Goal: Book appointment/travel/reservation

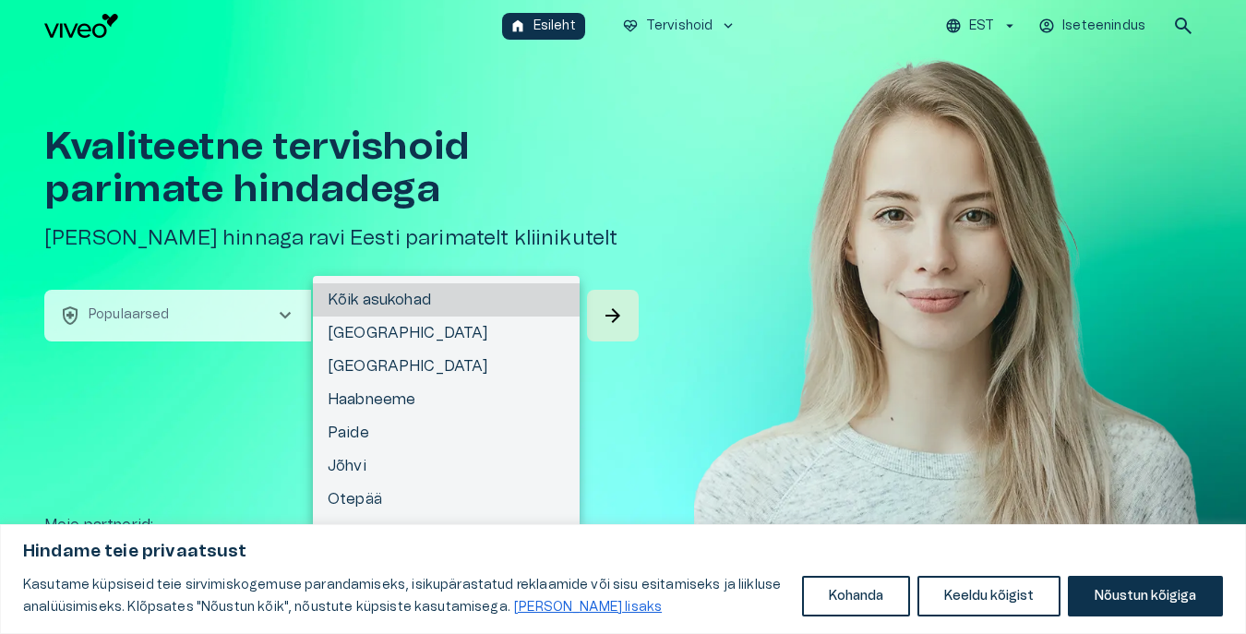
click at [421, 311] on body "Hindame teie privaatsust Kasutame küpsiseid teie sirvimiskogemuse parandamiseks…" at bounding box center [623, 317] width 1246 height 634
click at [387, 336] on li "[GEOGRAPHIC_DATA]" at bounding box center [446, 333] width 267 height 33
type input "**********"
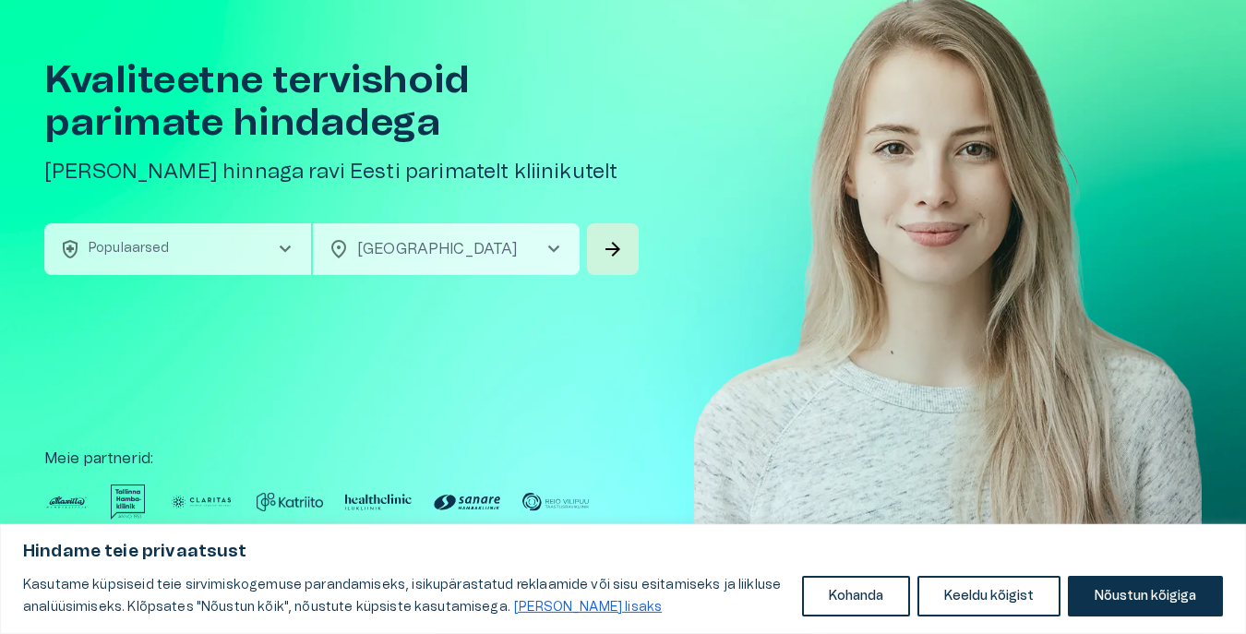
scroll to position [94, 0]
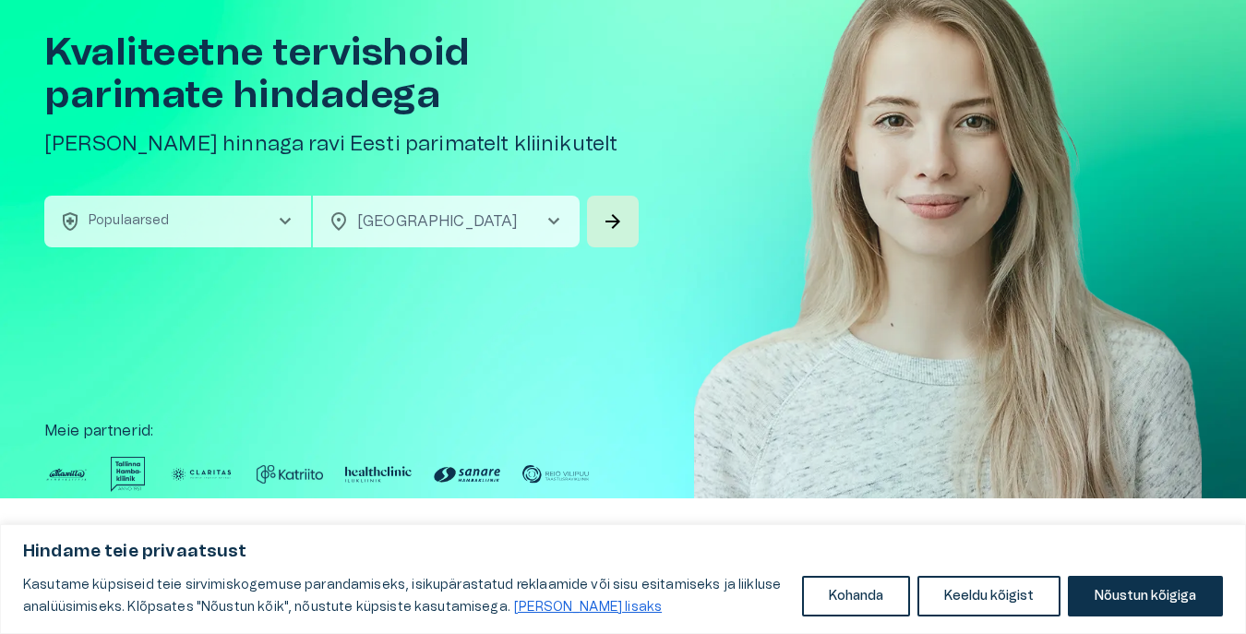
click at [275, 232] on span "chevron_right" at bounding box center [285, 221] width 22 height 22
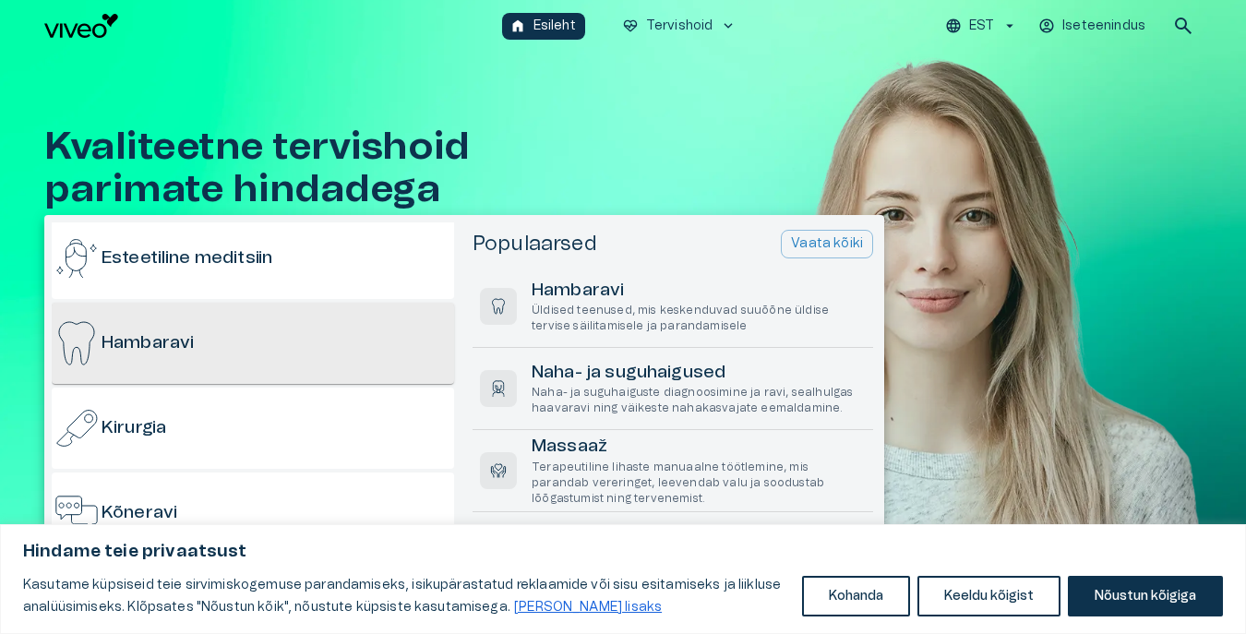
scroll to position [177, 0]
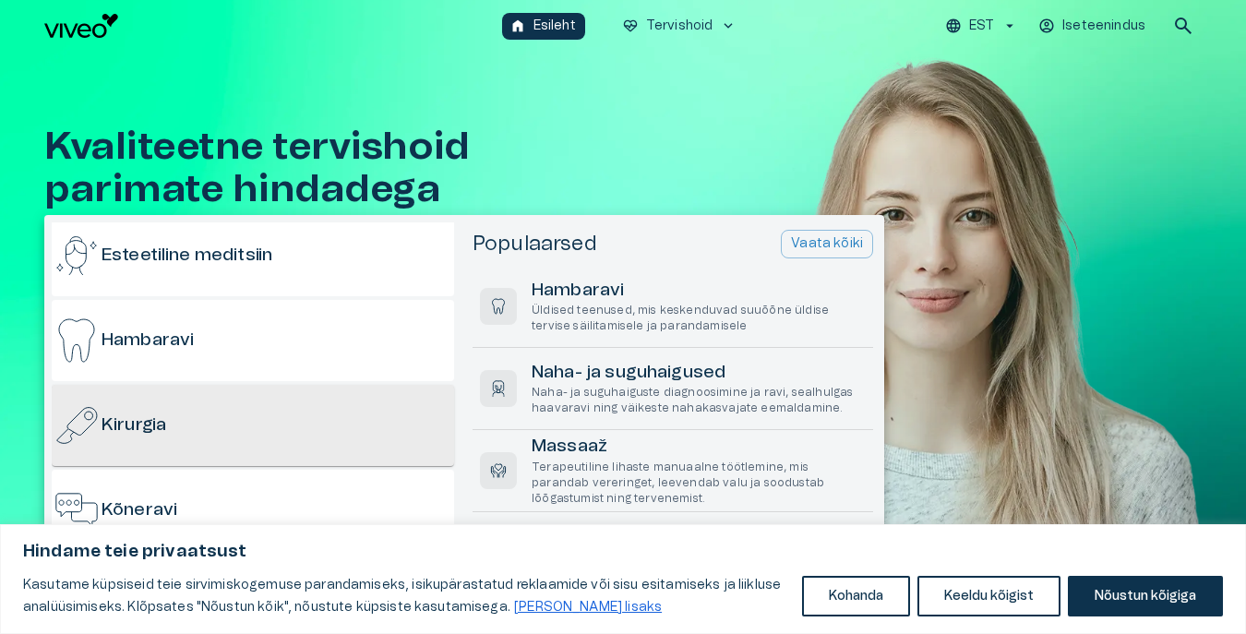
click at [147, 423] on h6 "Kirurgia" at bounding box center [134, 425] width 65 height 25
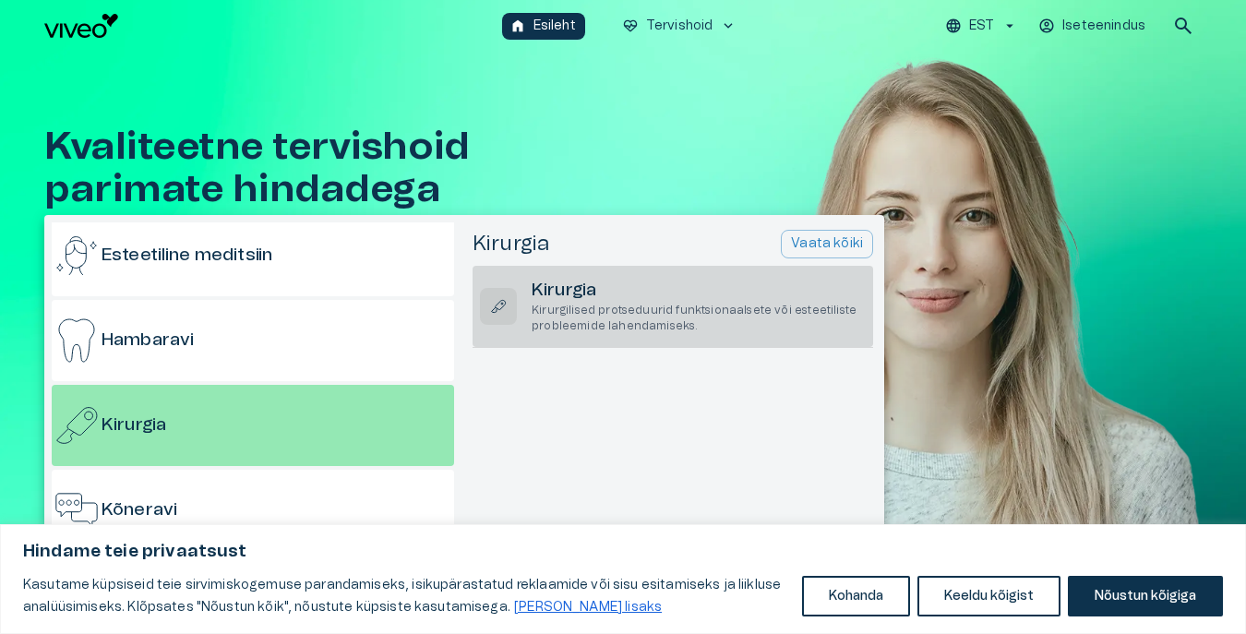
click at [565, 300] on h6 "Kirurgia" at bounding box center [699, 291] width 334 height 25
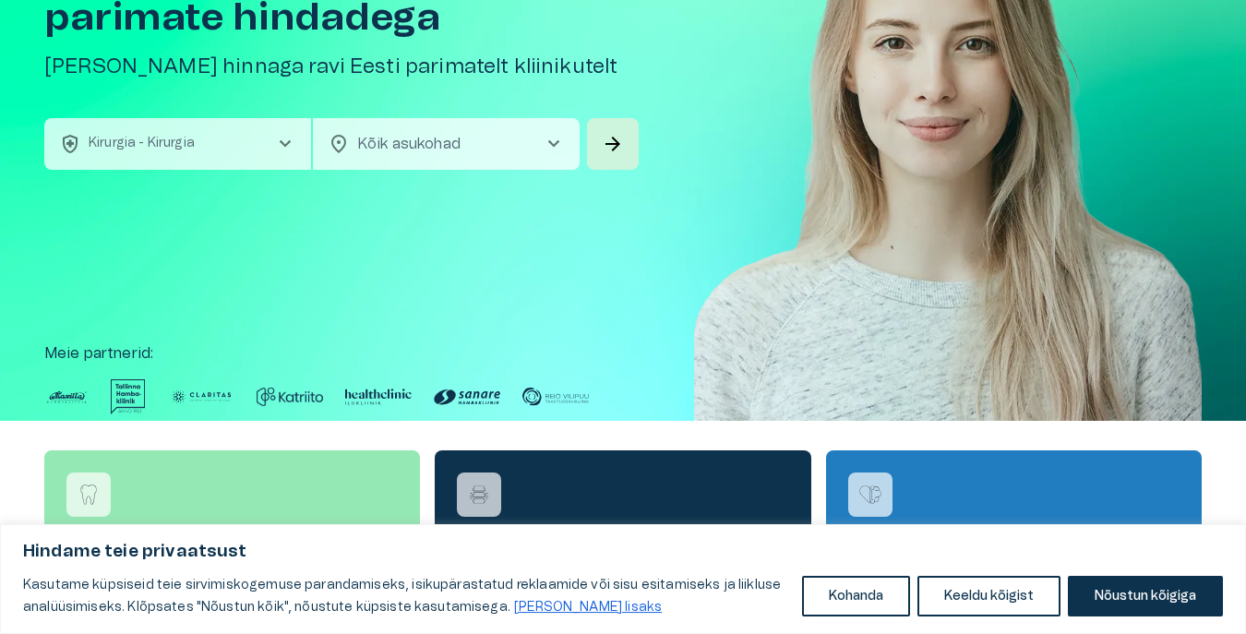
scroll to position [188, 0]
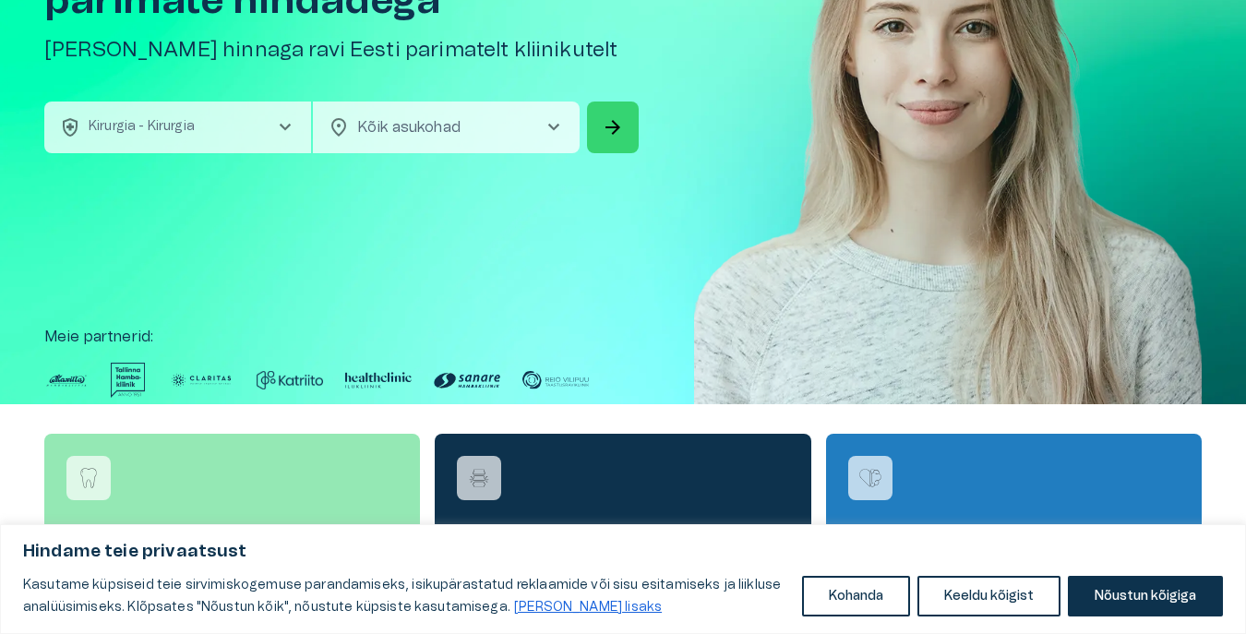
click at [627, 125] on button "arrow_forward" at bounding box center [613, 128] width 52 height 52
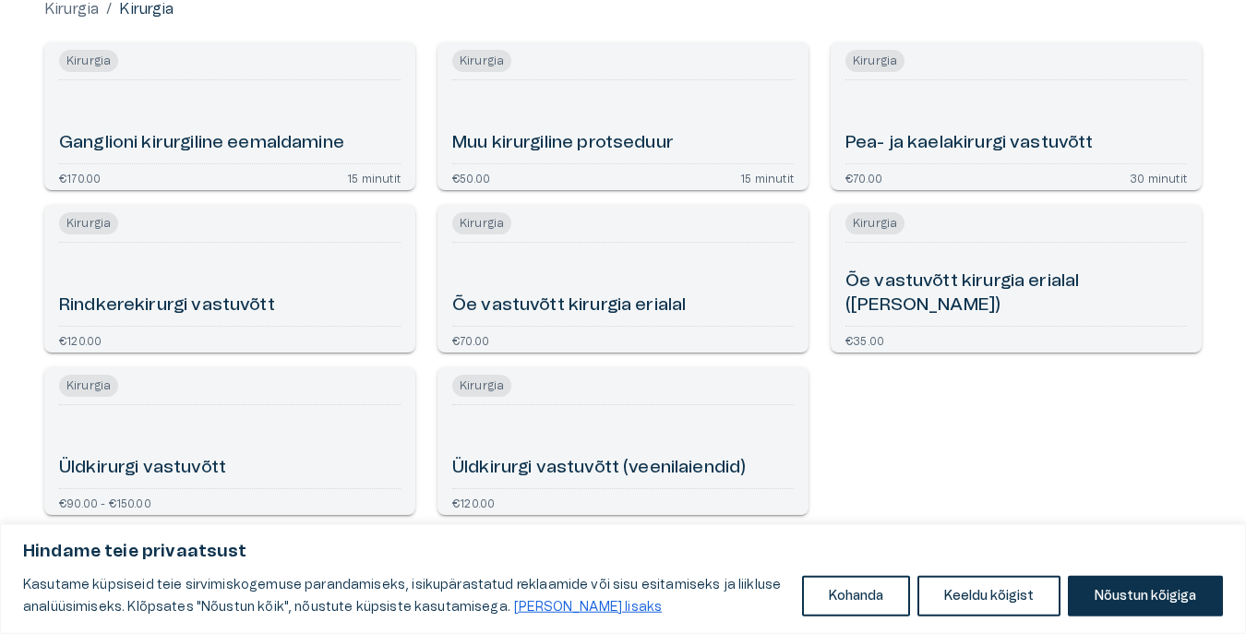
scroll to position [225, 0]
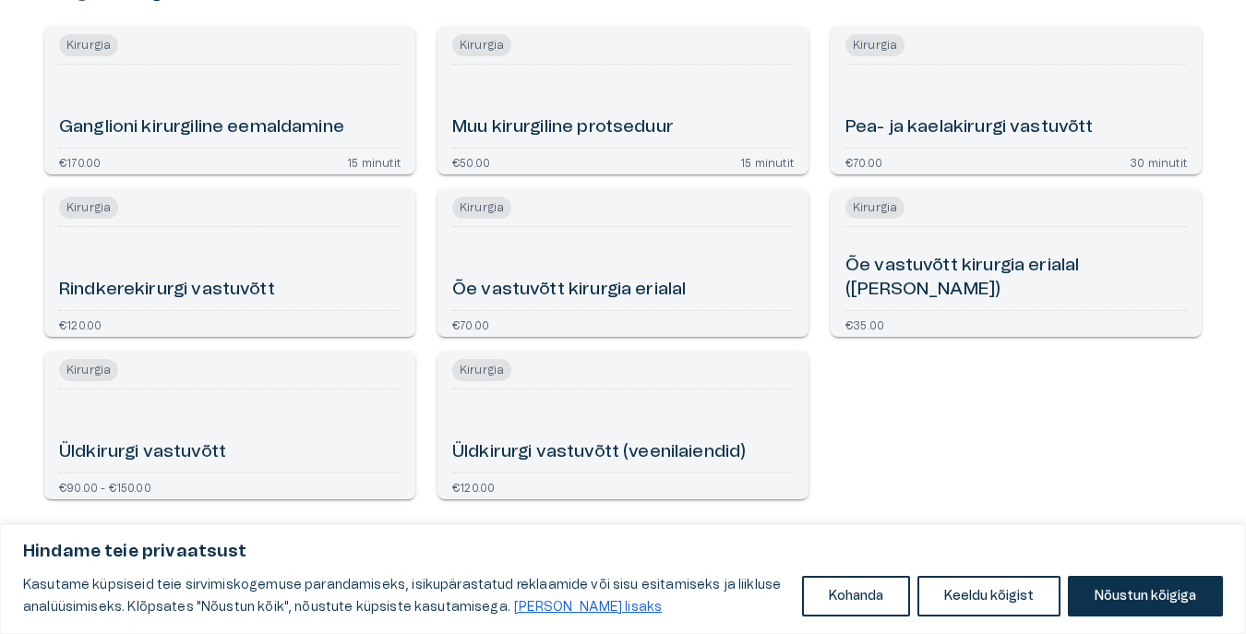
click at [566, 259] on div "Õe vastuvõtt kirurgia erialal" at bounding box center [622, 268] width 341 height 68
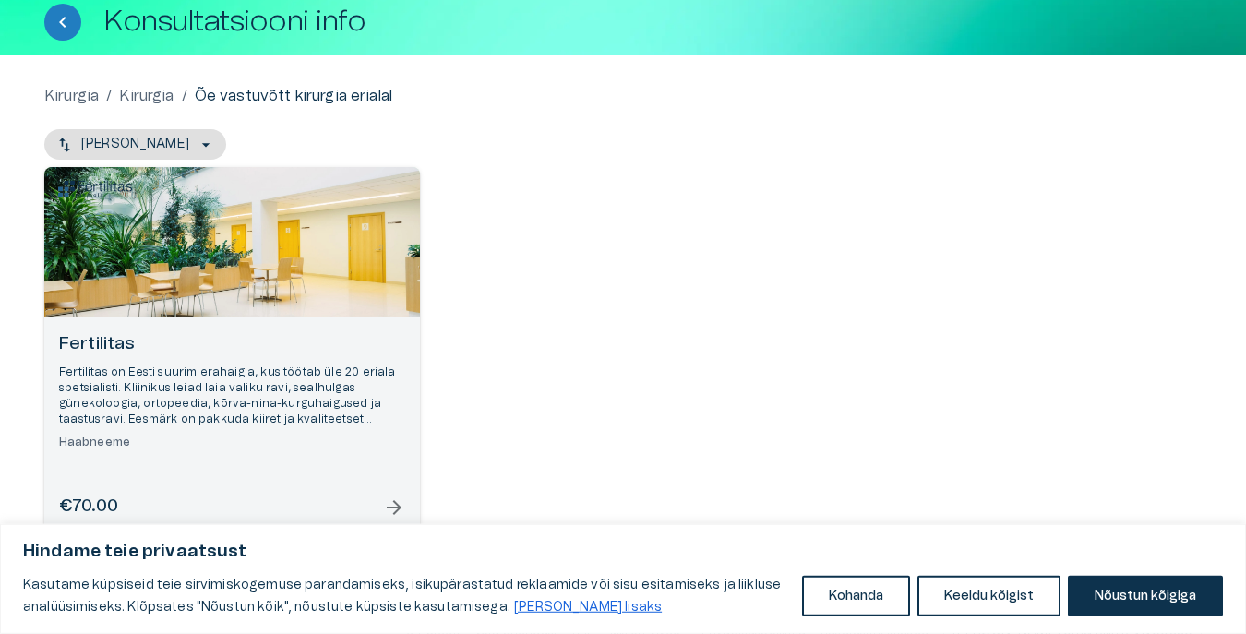
scroll to position [143, 0]
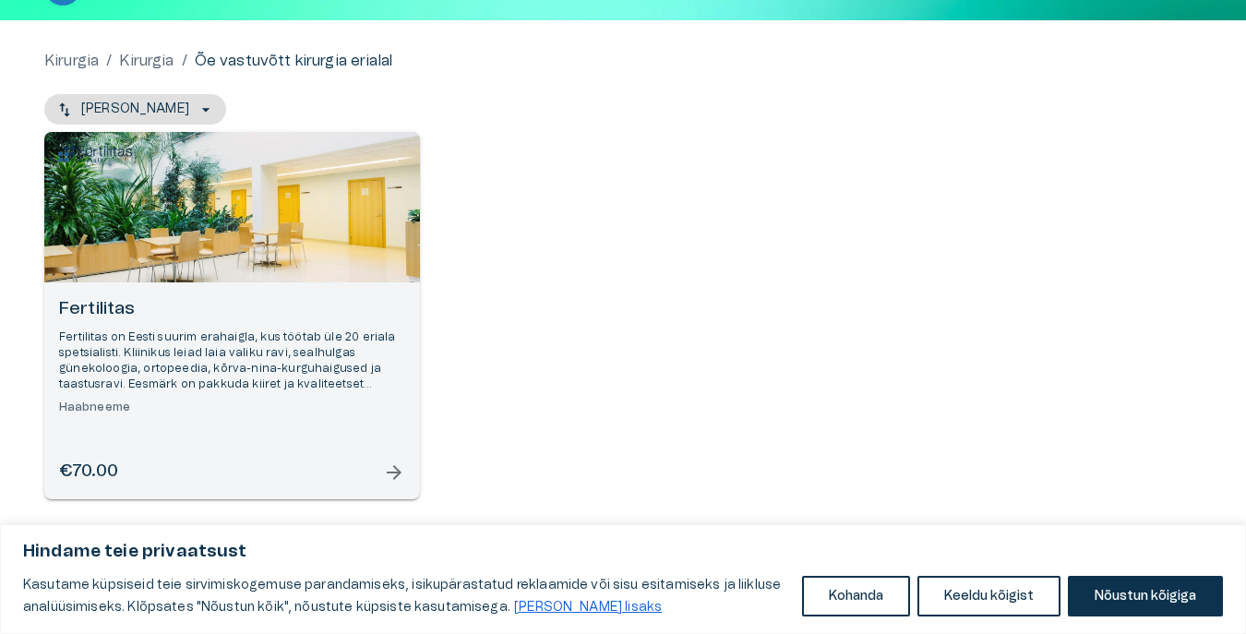
drag, startPoint x: 1095, startPoint y: 600, endPoint x: 781, endPoint y: 565, distance: 316.6
click at [1096, 600] on button "Nõustun kõigiga" at bounding box center [1145, 596] width 155 height 41
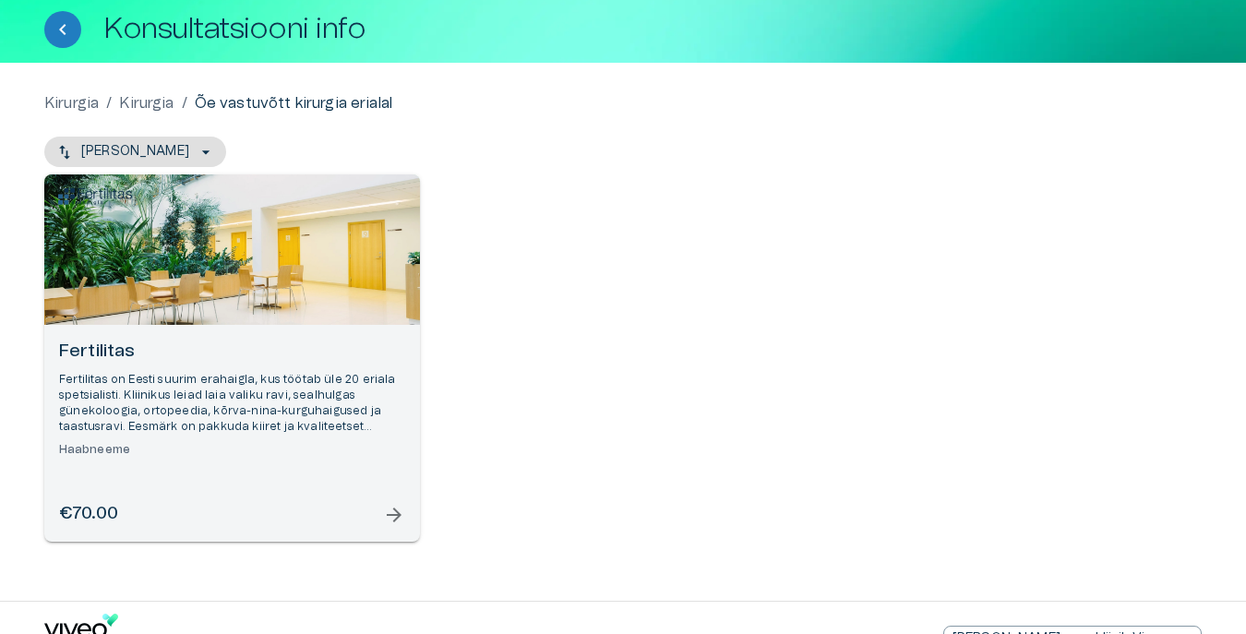
scroll to position [143, 0]
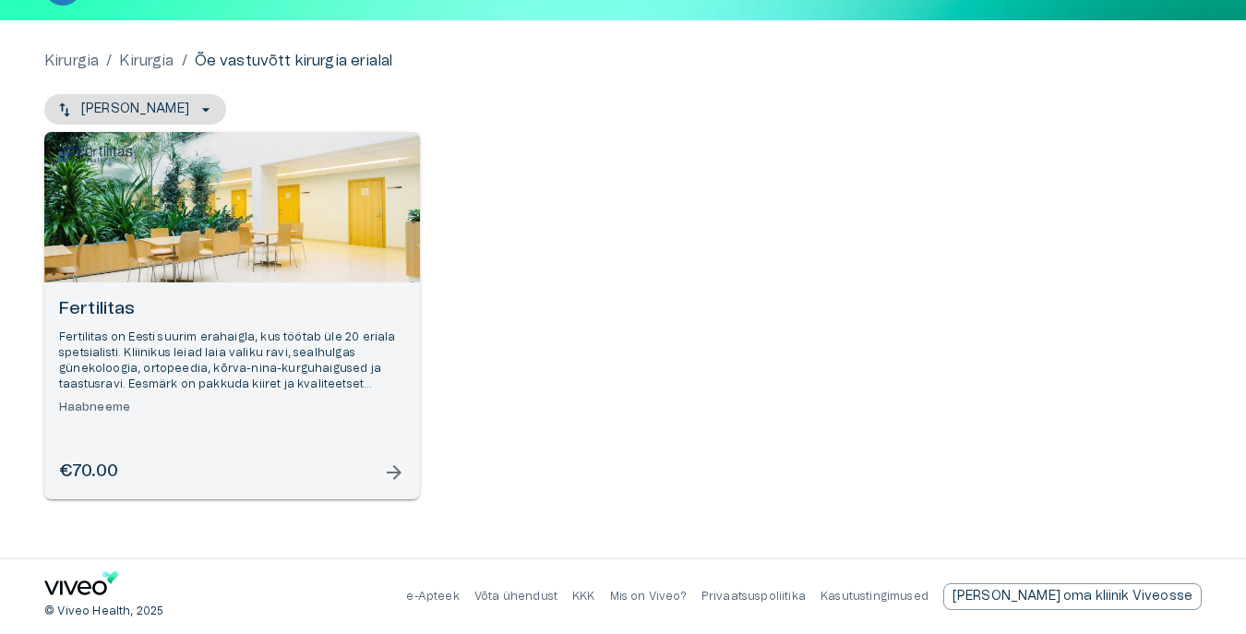
click at [409, 470] on div "Fertilitas Fertilitas on Eesti suurim erahaigla, kus töötab üle 20 eriala spets…" at bounding box center [232, 390] width 376 height 217
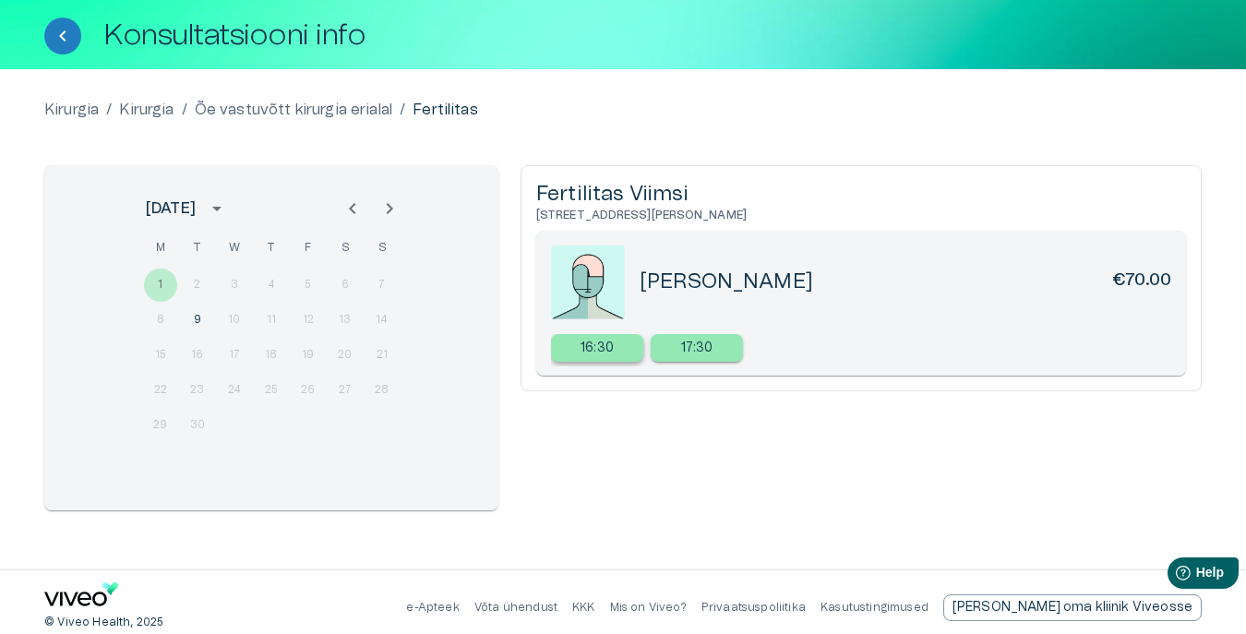
click at [587, 349] on p "16:30" at bounding box center [596, 348] width 33 height 19
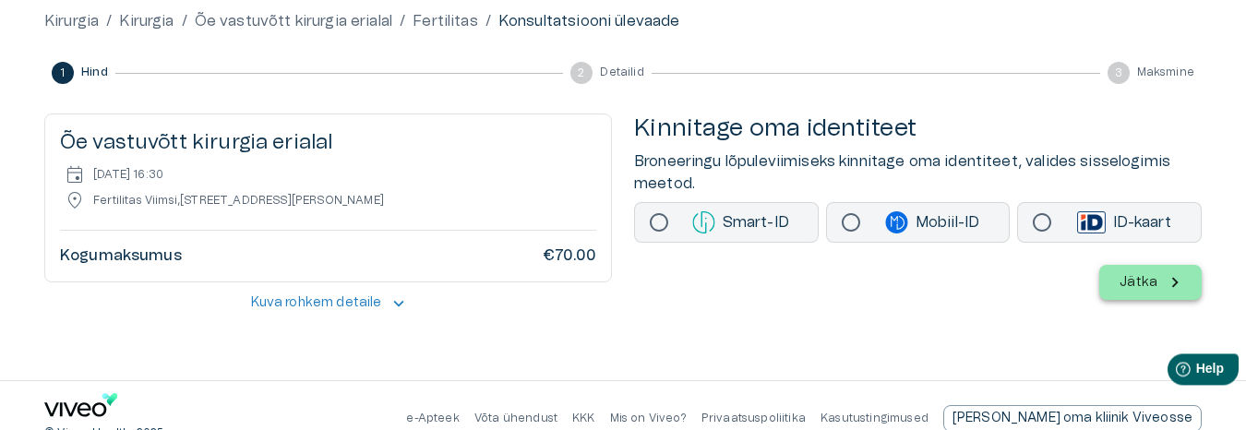
scroll to position [209, 0]
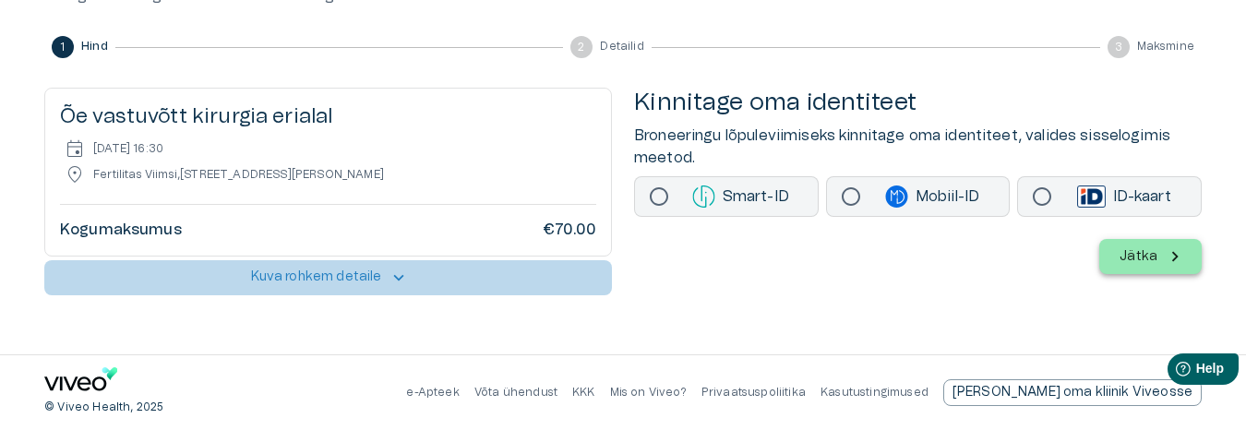
click at [395, 280] on span "keyboard_arrow_up" at bounding box center [398, 278] width 20 height 20
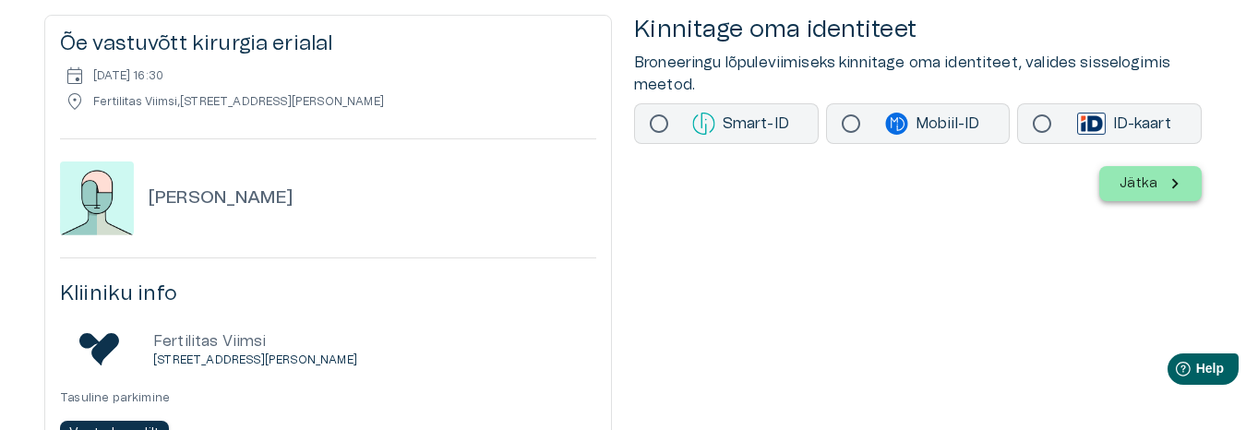
scroll to position [0, 0]
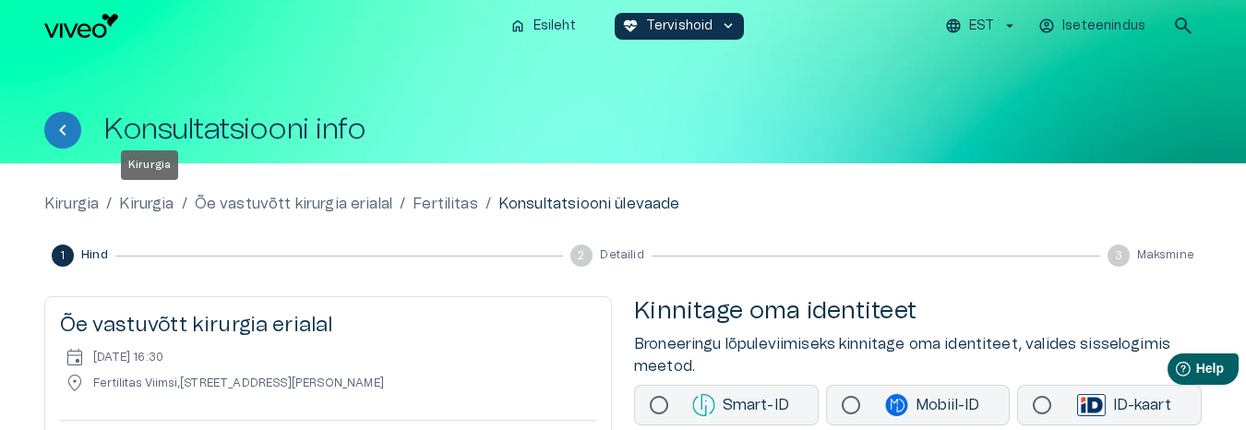
click at [153, 202] on p "Kirurgia" at bounding box center [146, 204] width 54 height 22
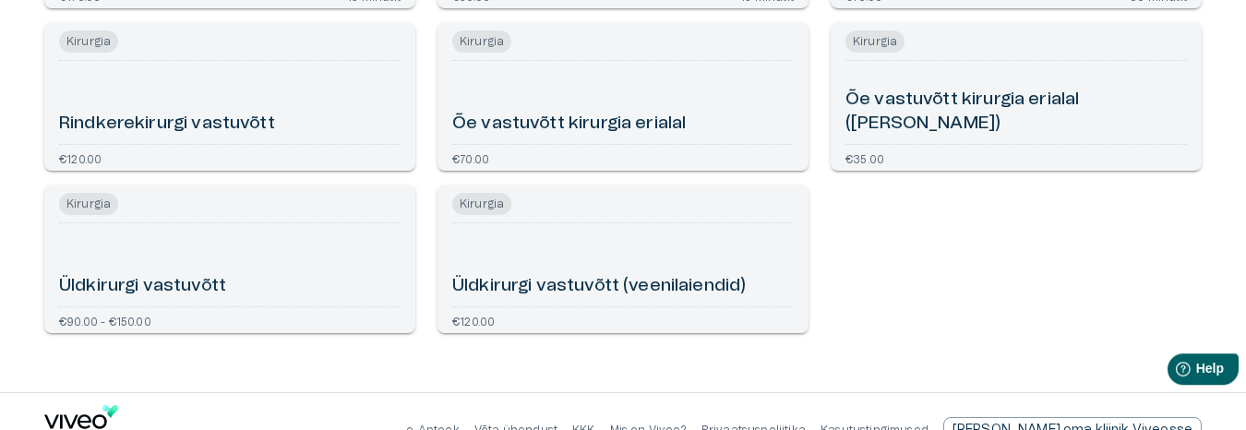
scroll to position [429, 0]
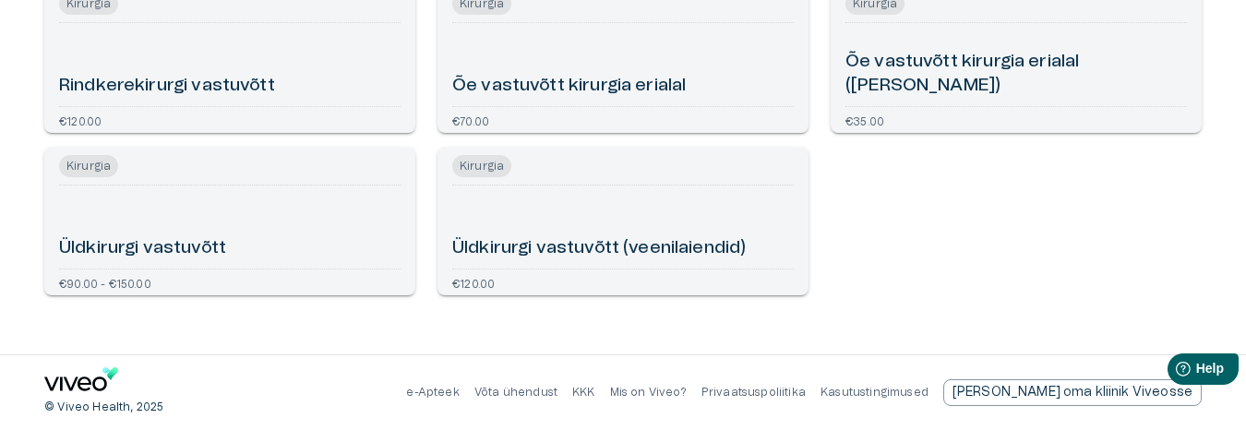
click at [550, 221] on div "Üldkirurgi vastuvõtt (veenilaiendid)" at bounding box center [622, 227] width 341 height 68
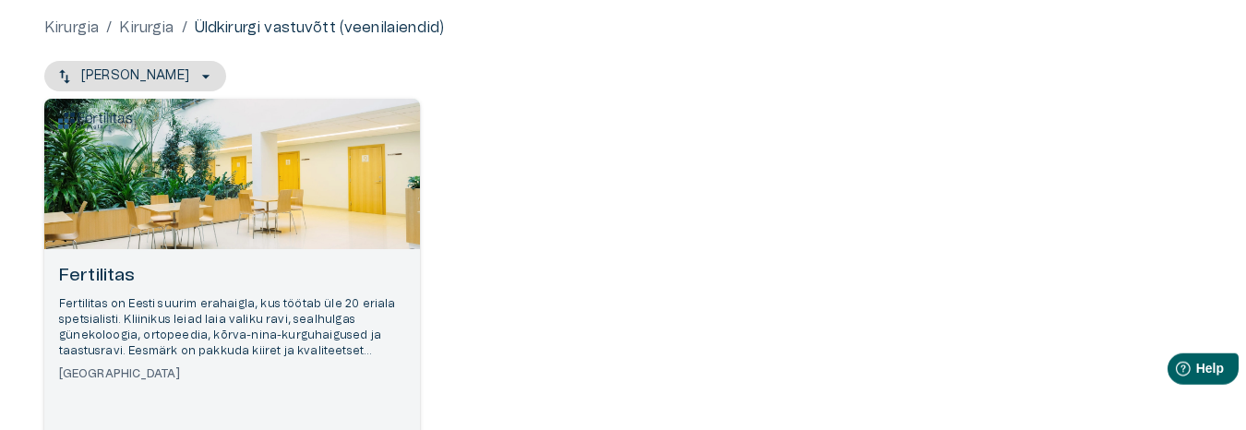
scroll to position [282, 0]
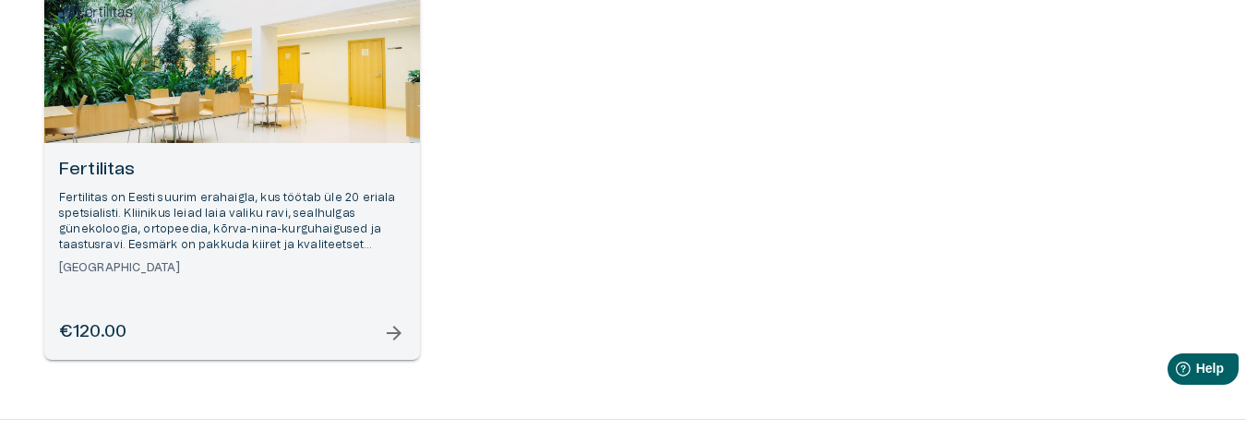
click at [388, 326] on span "arrow_forward" at bounding box center [394, 333] width 22 height 22
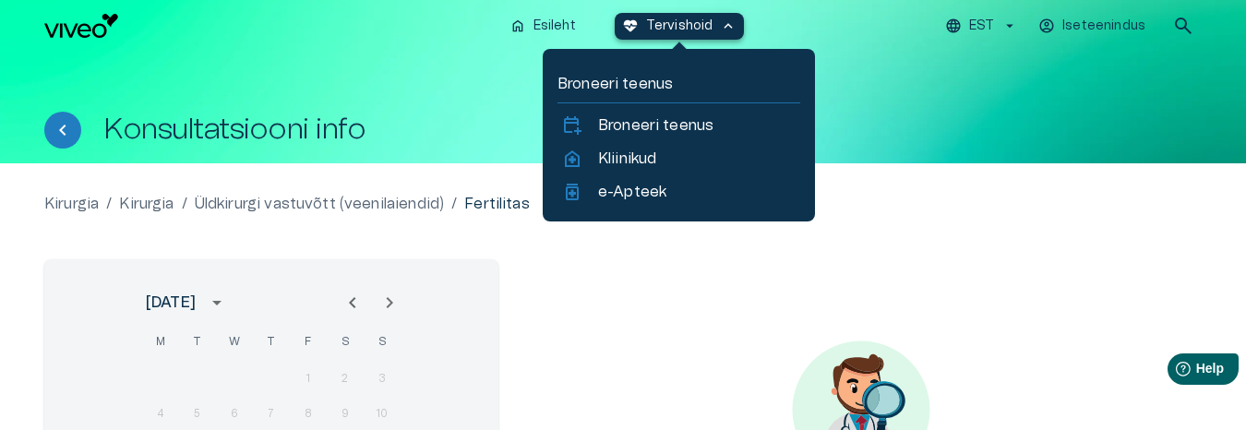
click at [710, 27] on p "Tervishoid" at bounding box center [679, 26] width 67 height 19
click at [596, 160] on link "home_health Kliinikud" at bounding box center [678, 159] width 235 height 22
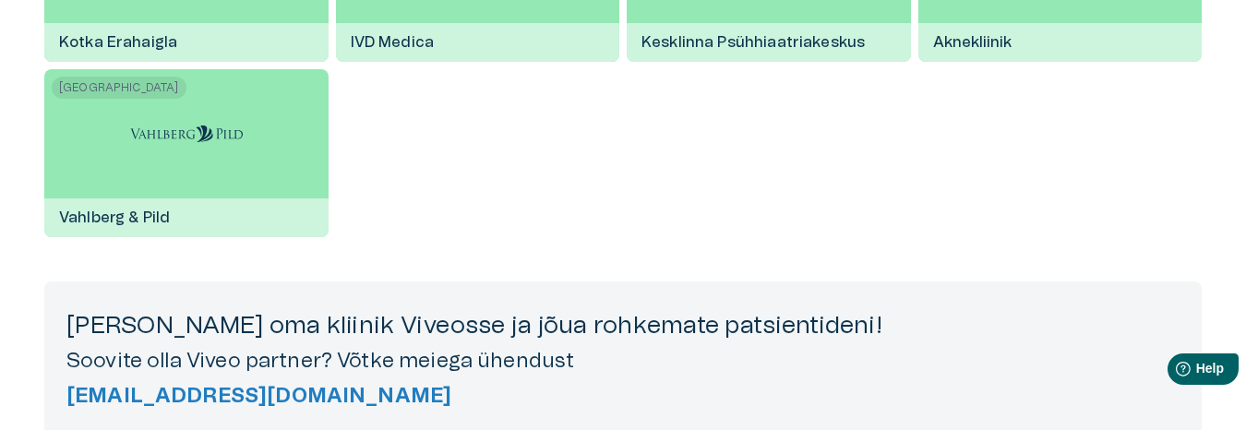
scroll to position [3012, 0]
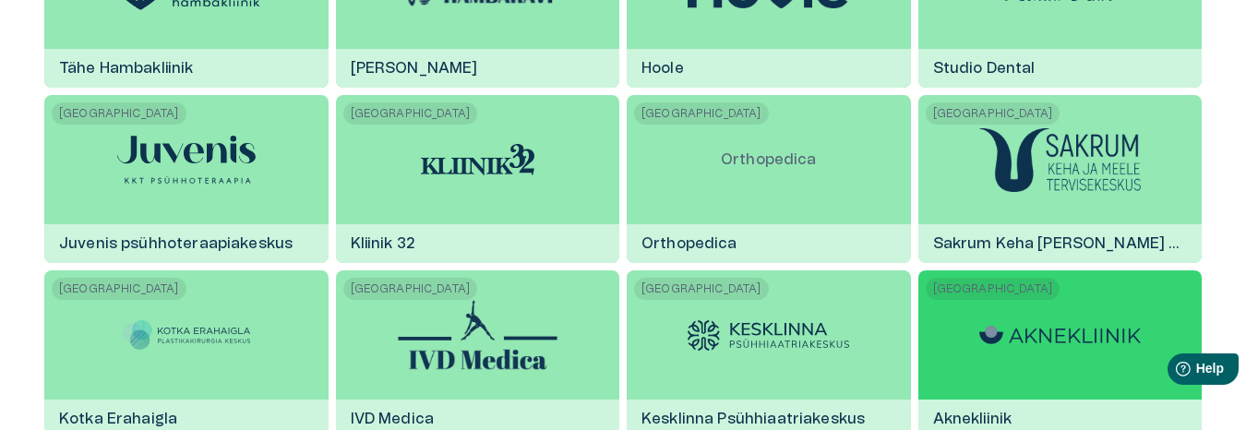
click at [1077, 340] on img at bounding box center [1059, 335] width 161 height 18
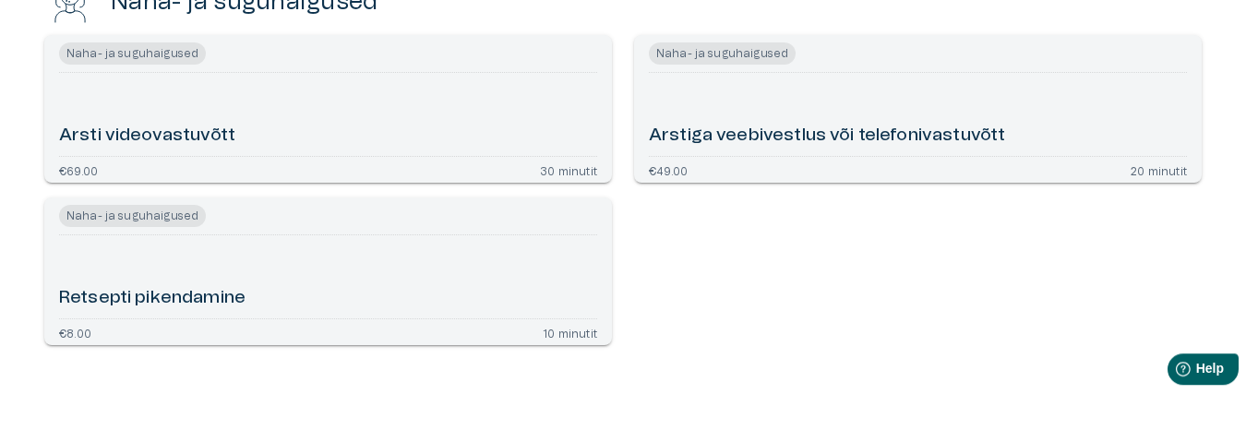
scroll to position [565, 0]
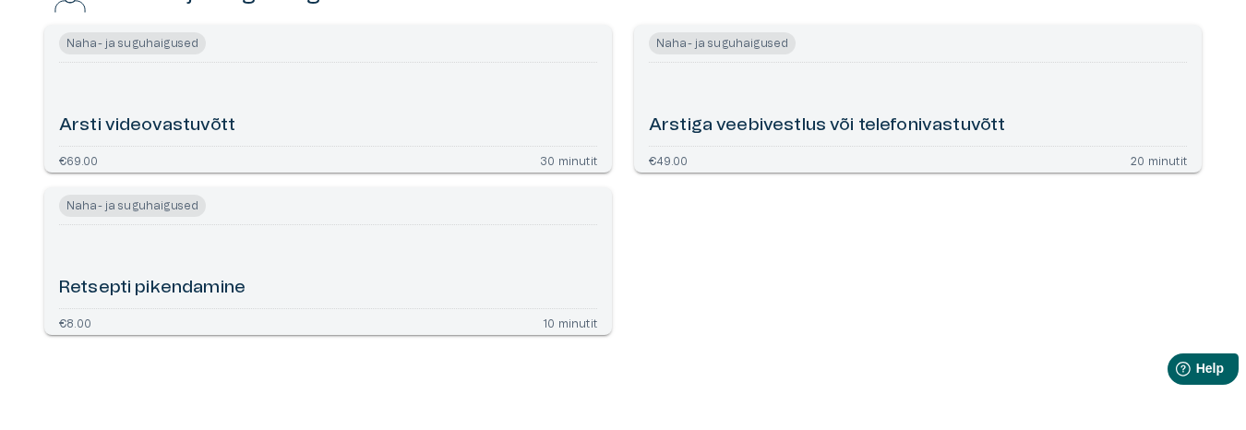
click at [286, 138] on div "Arsti videovastuvõtt" at bounding box center [328, 104] width 538 height 68
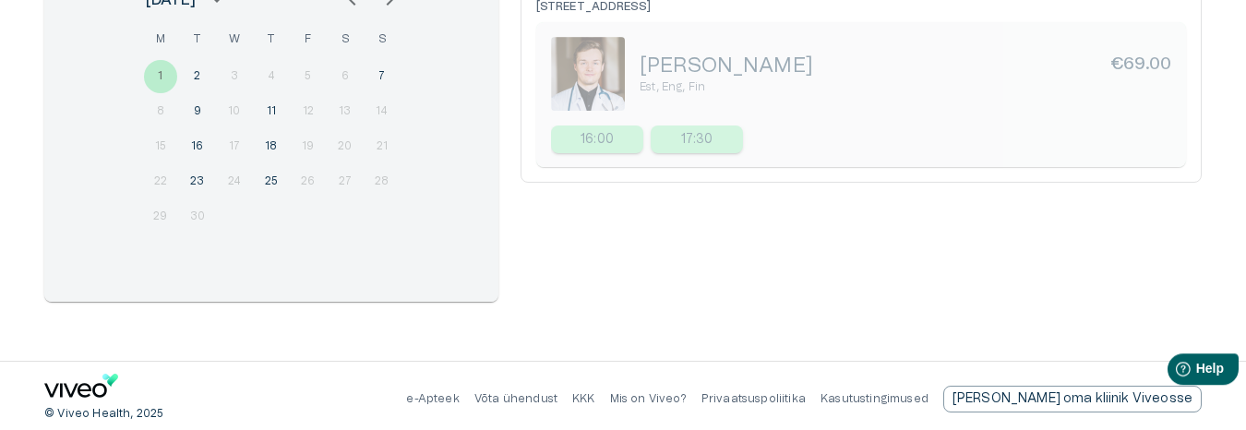
scroll to position [215, 0]
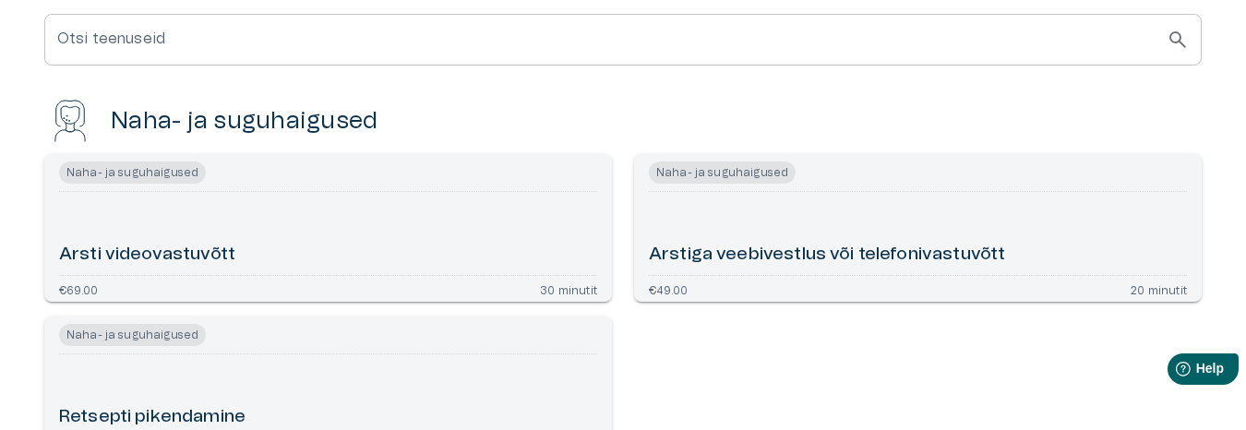
scroll to position [663, 0]
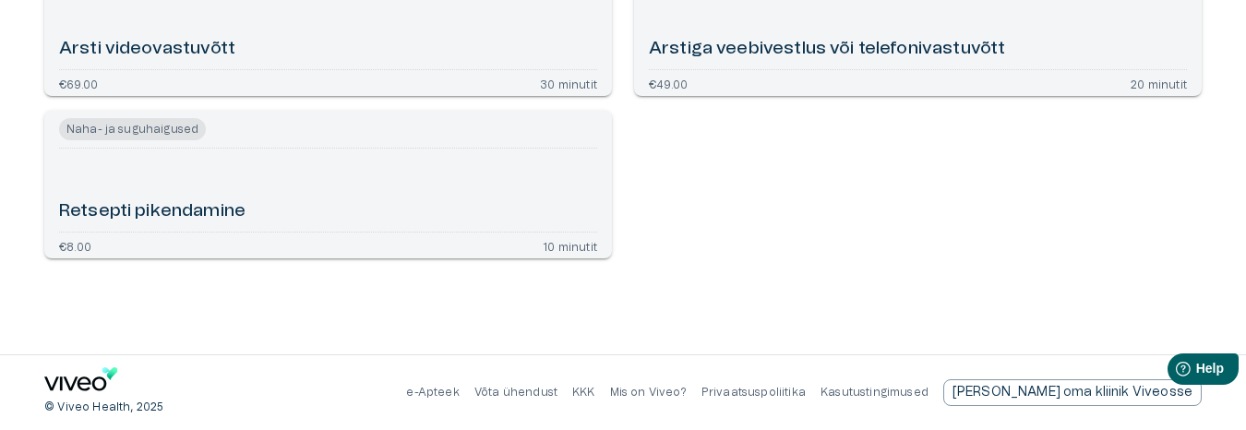
click at [344, 186] on div "Retsepti pikendamine" at bounding box center [328, 190] width 538 height 68
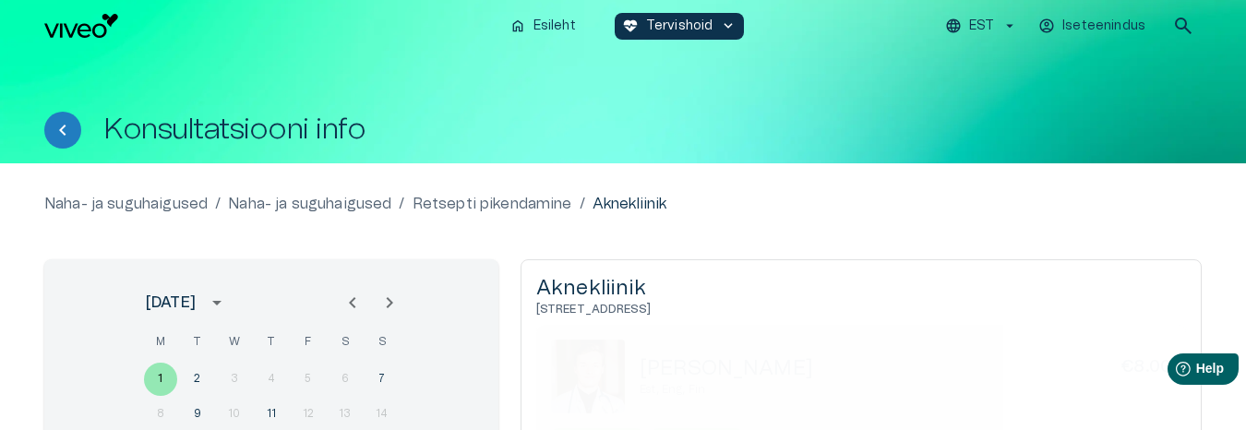
scroll to position [282, 0]
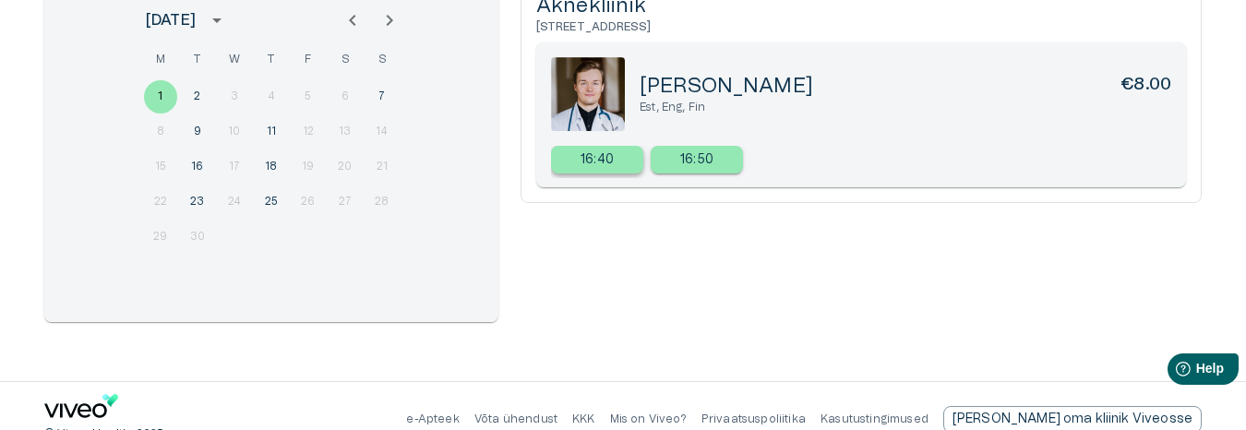
click at [582, 153] on p "16:40" at bounding box center [596, 159] width 33 height 19
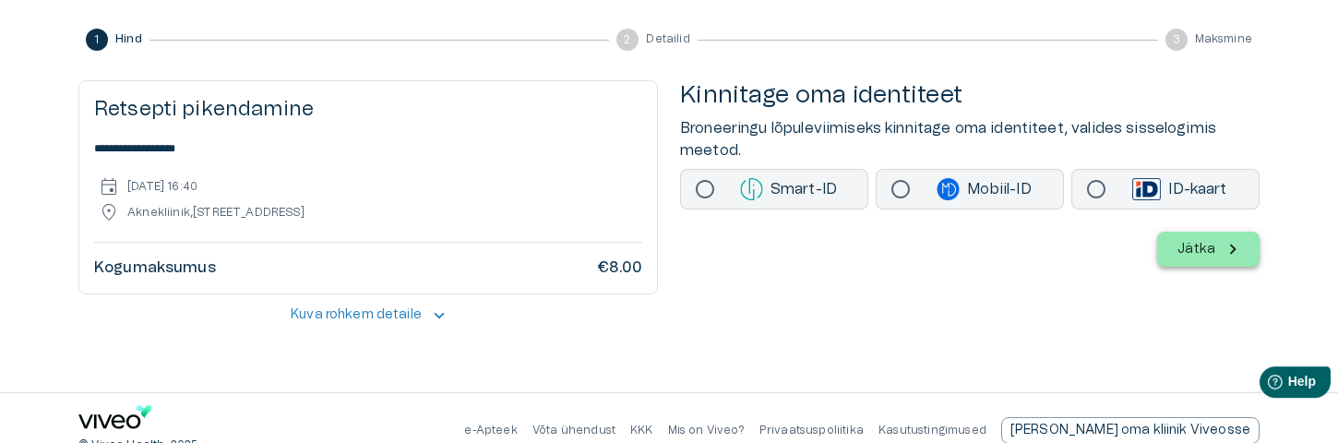
scroll to position [241, 0]
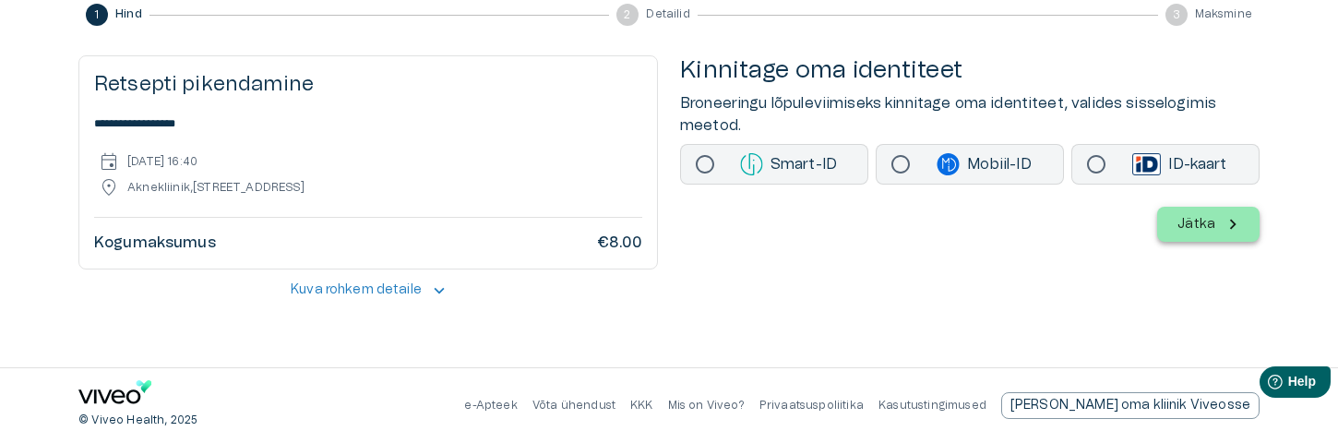
click at [326, 297] on p "Kuva rohkem detaile" at bounding box center [356, 290] width 131 height 19
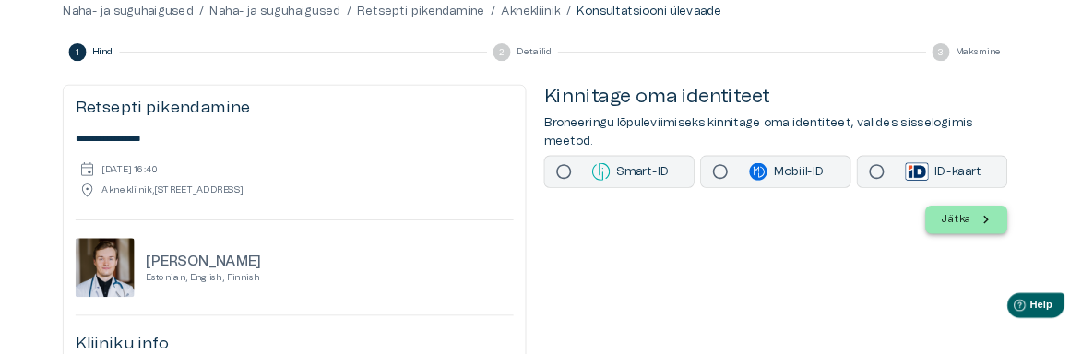
scroll to position [0, 0]
